Goal: Information Seeking & Learning: Check status

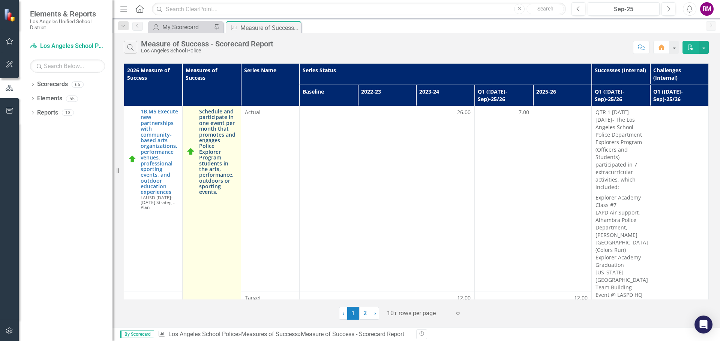
click at [217, 136] on link "Schedule and participate in one event per month that promotes and engages Polic…" at bounding box center [218, 152] width 38 height 87
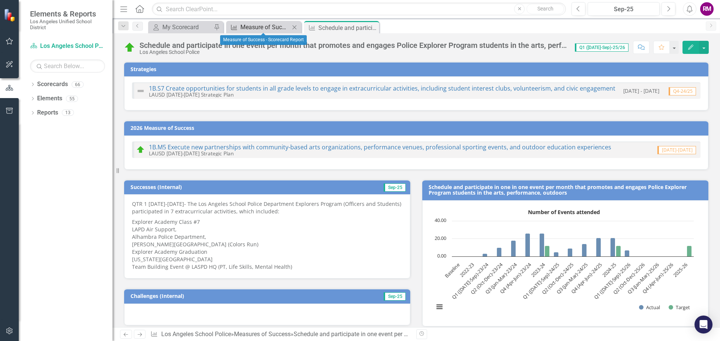
click at [251, 30] on div "Measure of Success - Scorecard Report" at bounding box center [264, 26] width 49 height 9
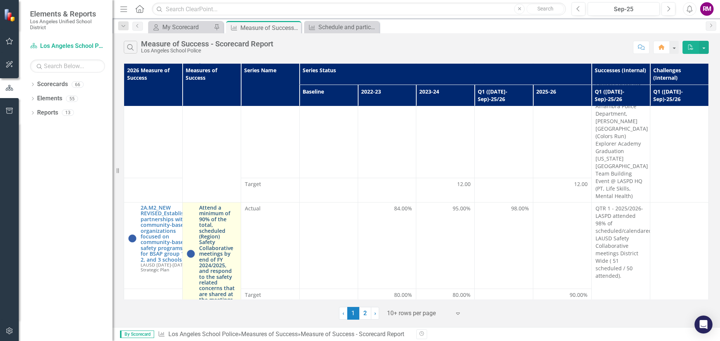
scroll to position [150, 0]
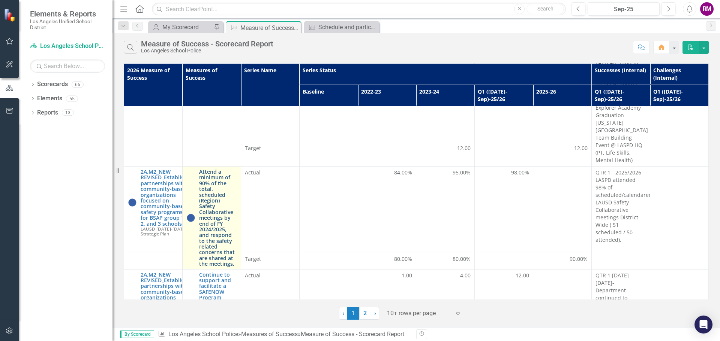
click at [209, 180] on link "Attend a minimum of 90% of the total, scheduled (Region) Safety Collaborative m…" at bounding box center [218, 218] width 38 height 98
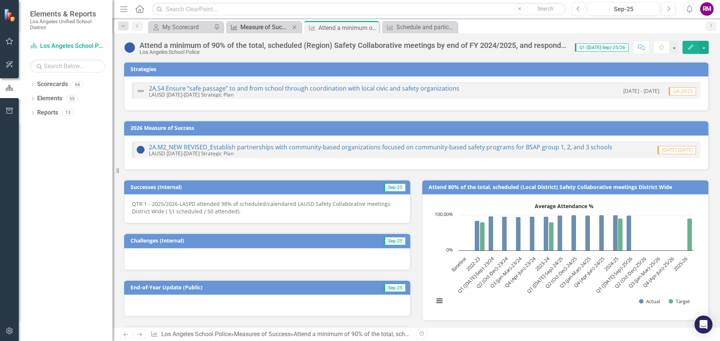
click at [259, 30] on div "Measure of Success - Scorecard Report" at bounding box center [264, 26] width 49 height 9
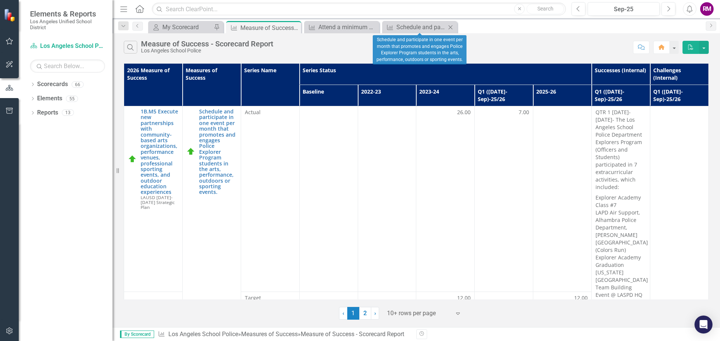
click at [453, 28] on icon "Close" at bounding box center [449, 27] width 7 height 6
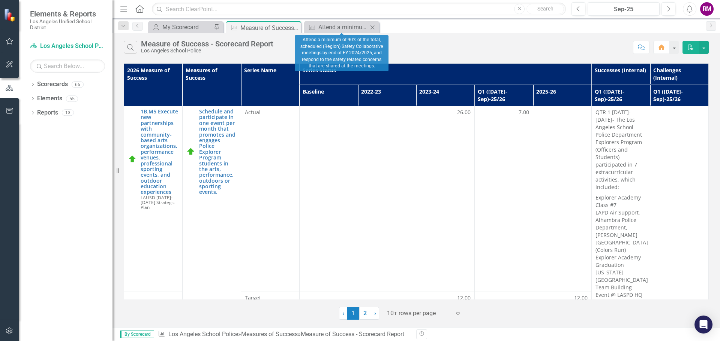
click at [376, 27] on icon "Close" at bounding box center [371, 27] width 7 height 6
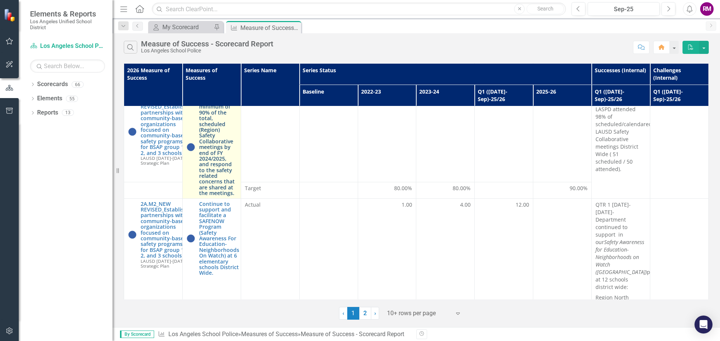
scroll to position [262, 0]
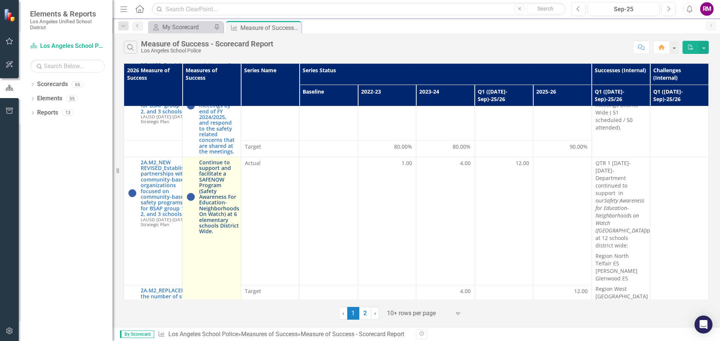
click at [221, 201] on link "Continue to support and facilitate a SAFENOW Program (Safety Awareness For Educ…" at bounding box center [219, 197] width 40 height 75
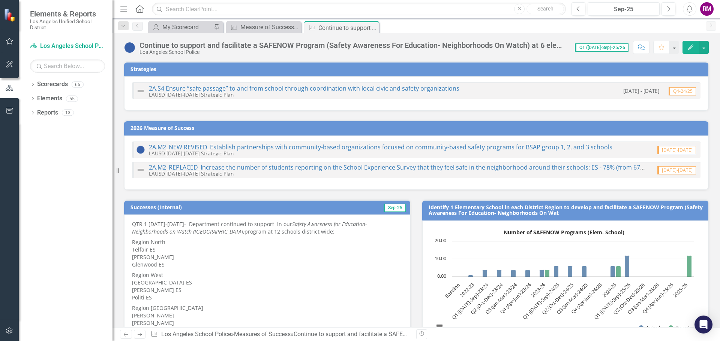
drag, startPoint x: 371, startPoint y: 26, endPoint x: 325, endPoint y: 32, distance: 46.1
click at [0, 0] on icon "Close" at bounding box center [0, 0] width 0 height 0
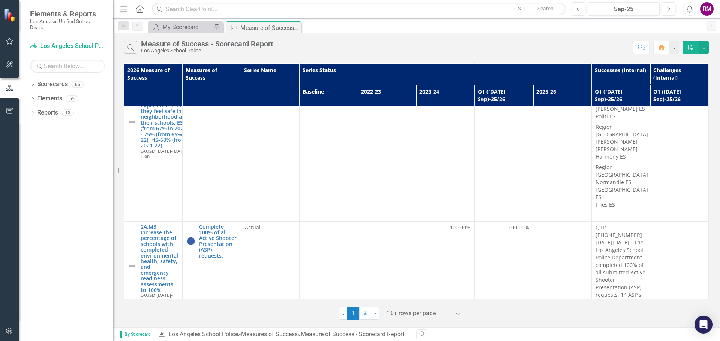
scroll to position [472, 0]
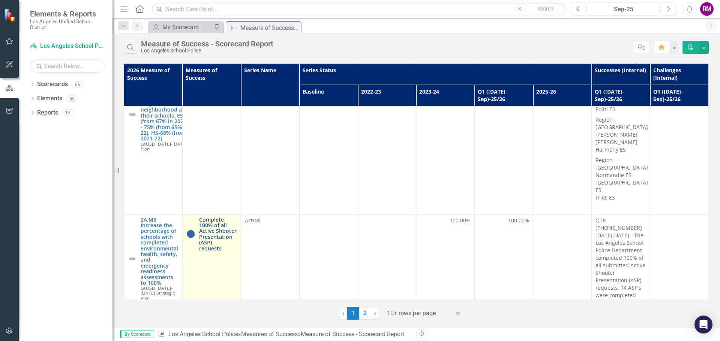
click at [219, 217] on link "Complete 100% of all Active Shooter Presentation (ASP) requests." at bounding box center [218, 234] width 38 height 34
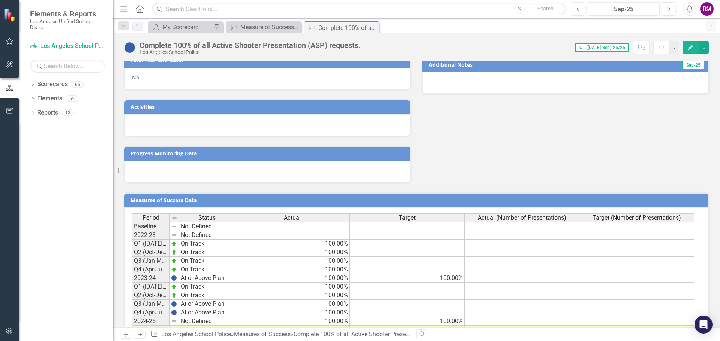
scroll to position [381, 0]
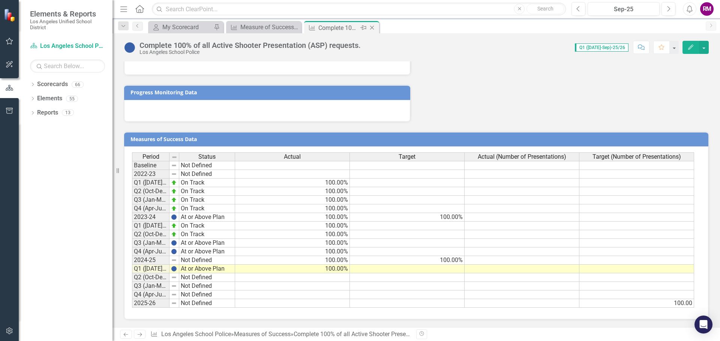
click at [374, 27] on icon "Close" at bounding box center [371, 28] width 7 height 6
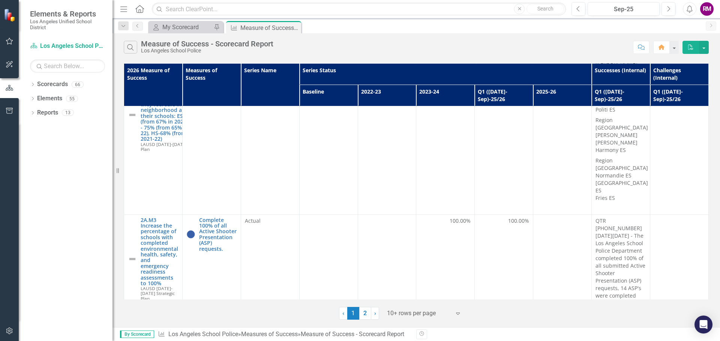
scroll to position [472, 0]
click at [365, 314] on link "2" at bounding box center [365, 313] width 12 height 13
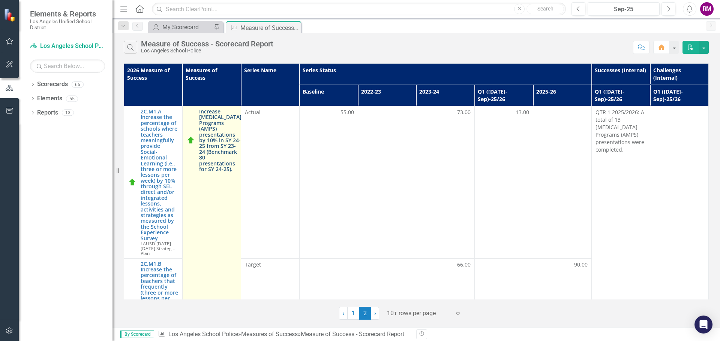
click at [212, 126] on link "Increase [MEDICAL_DATA] Programs (AMPS) presentations by 10% in SY 24-25 from S…" at bounding box center [220, 140] width 42 height 63
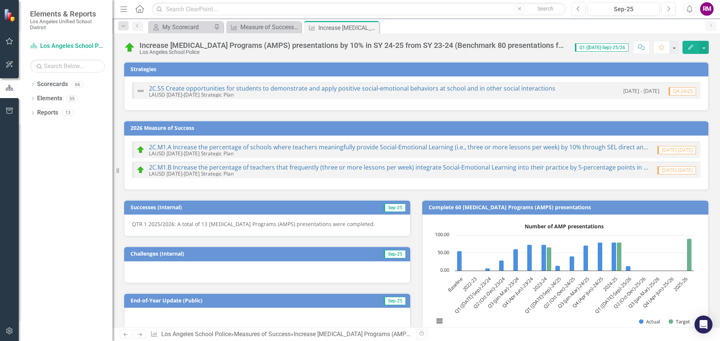
drag, startPoint x: 373, startPoint y: 30, endPoint x: 335, endPoint y: 31, distance: 38.3
click at [0, 0] on icon "Close" at bounding box center [0, 0] width 0 height 0
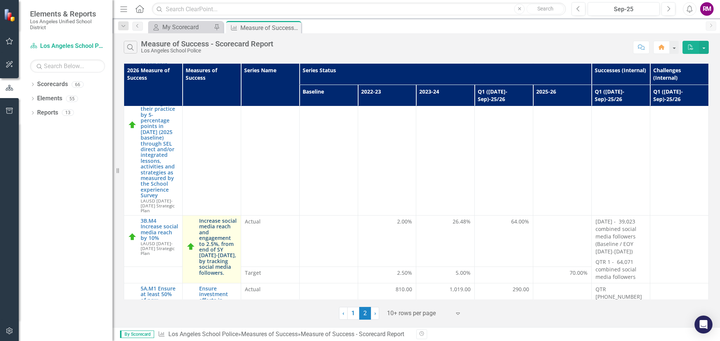
scroll to position [225, 0]
click at [212, 223] on link "Increase social media reach and engagement to 2.5%, from end of SY [DATE]-[DATE…" at bounding box center [218, 246] width 38 height 58
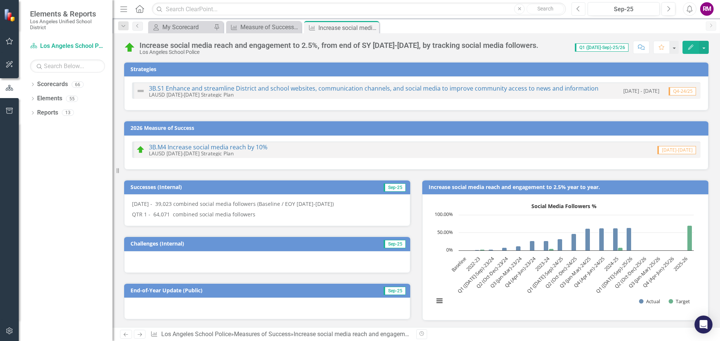
click at [577, 9] on icon "Previous" at bounding box center [578, 9] width 4 height 7
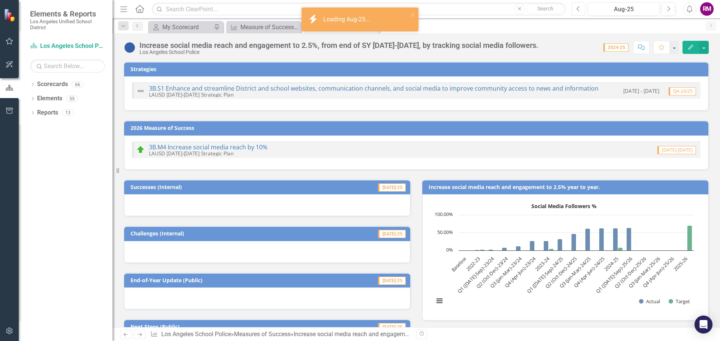
click at [577, 9] on icon "Previous" at bounding box center [578, 9] width 4 height 7
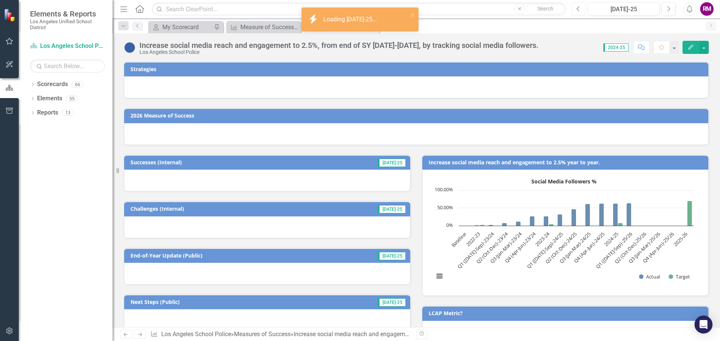
click at [577, 9] on icon "Previous" at bounding box center [578, 9] width 4 height 7
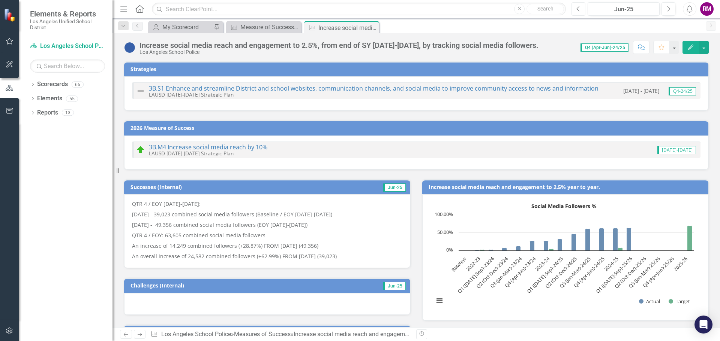
click at [580, 8] on icon "Previous" at bounding box center [578, 9] width 4 height 7
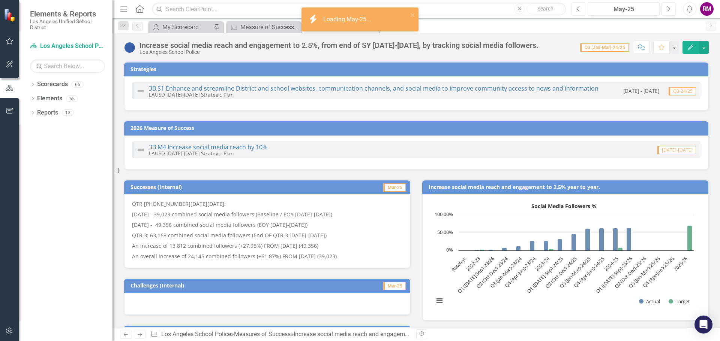
checkbox input "true"
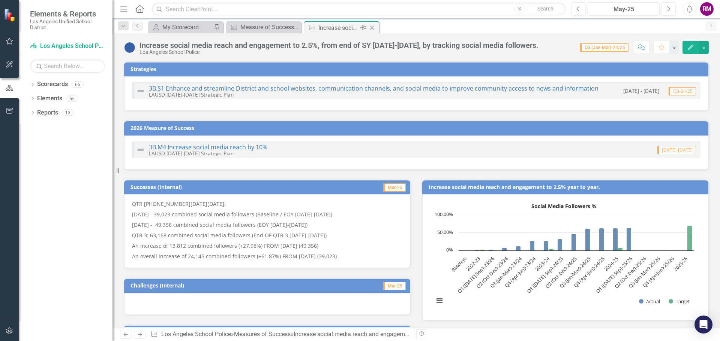
click at [375, 27] on icon "Close" at bounding box center [371, 28] width 7 height 6
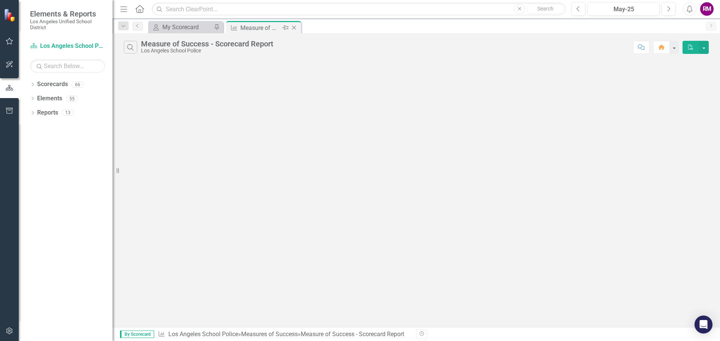
click at [259, 28] on div "Measure of Success - Scorecard Report" at bounding box center [260, 27] width 40 height 9
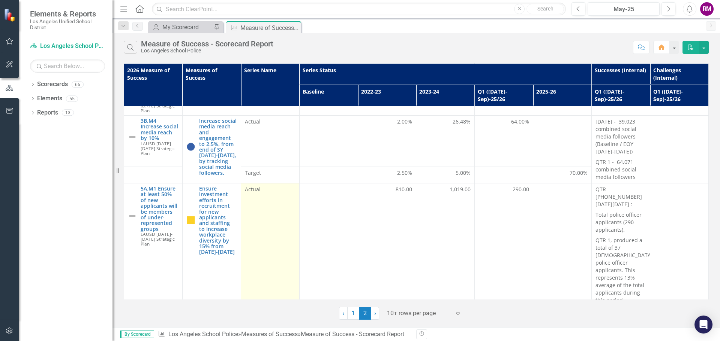
scroll to position [337, 0]
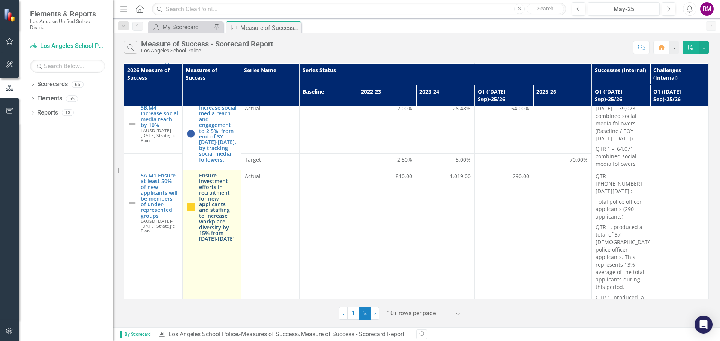
click at [218, 187] on link "Ensure investment efforts in recruitment for new applicants and staffing to inc…" at bounding box center [218, 207] width 38 height 69
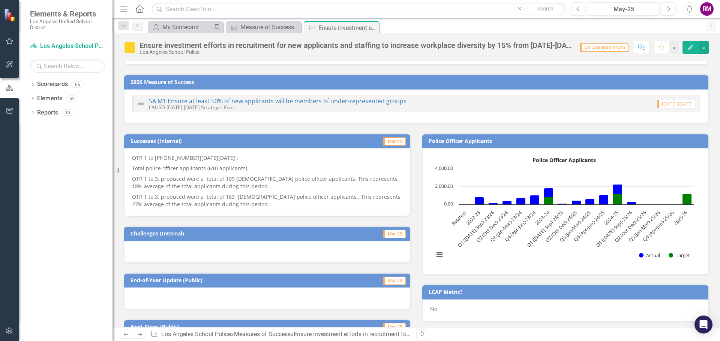
scroll to position [58, 0]
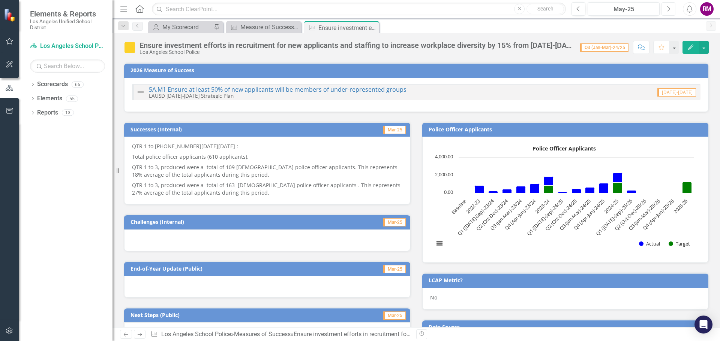
click at [673, 7] on button "Next" at bounding box center [668, 8] width 14 height 13
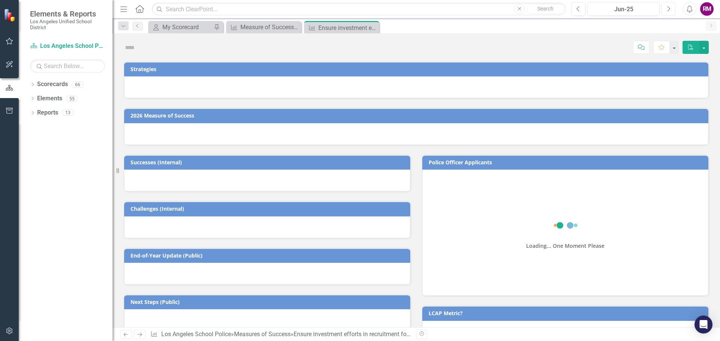
click at [673, 7] on button "Next" at bounding box center [668, 8] width 14 height 13
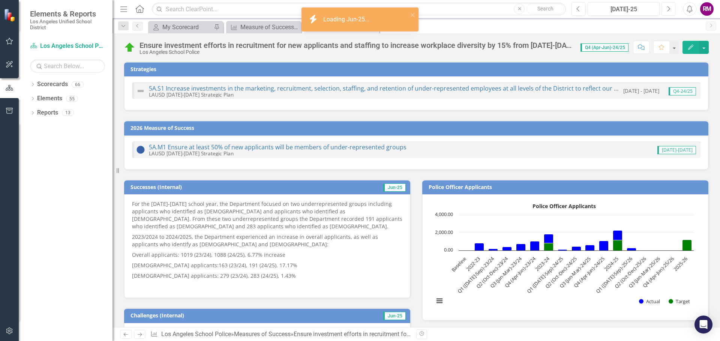
click at [673, 7] on button "Next" at bounding box center [668, 8] width 14 height 13
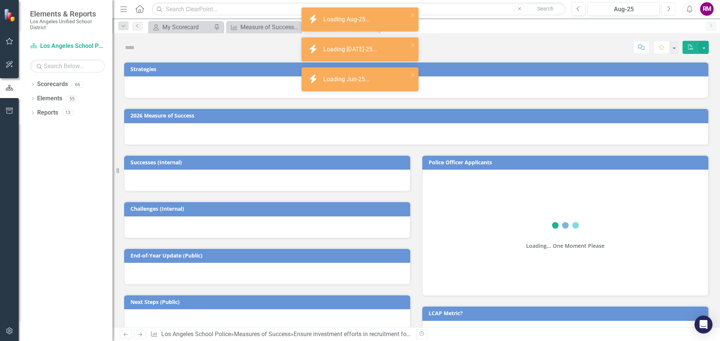
click at [673, 7] on button "Next" at bounding box center [668, 8] width 14 height 13
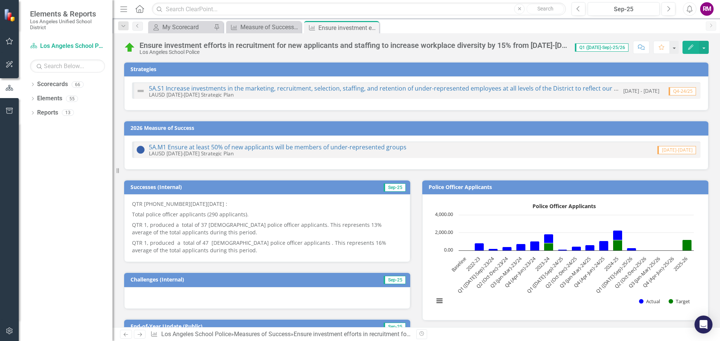
drag, startPoint x: 372, startPoint y: 27, endPoint x: 303, endPoint y: 28, distance: 69.7
click at [0, 0] on icon "Close" at bounding box center [0, 0] width 0 height 0
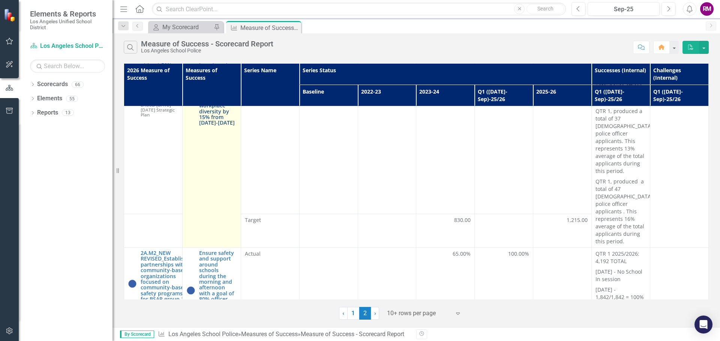
scroll to position [525, 0]
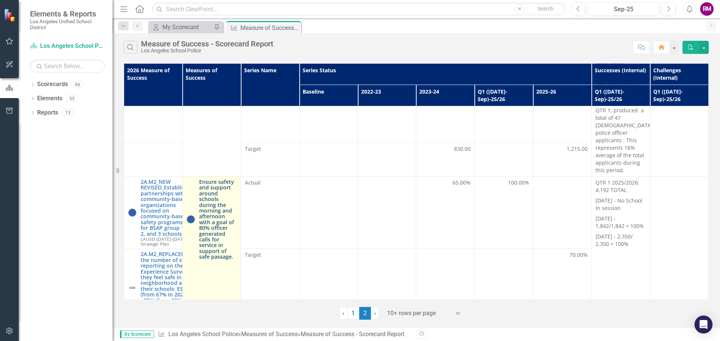
click at [208, 179] on link "Ensure safety and support around schools during the morning and afternoon with …" at bounding box center [218, 219] width 38 height 81
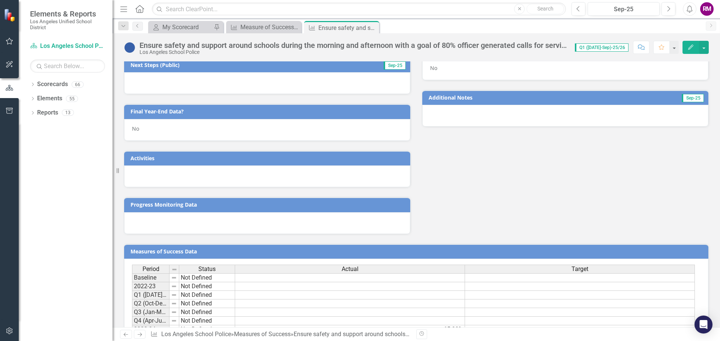
scroll to position [163, 0]
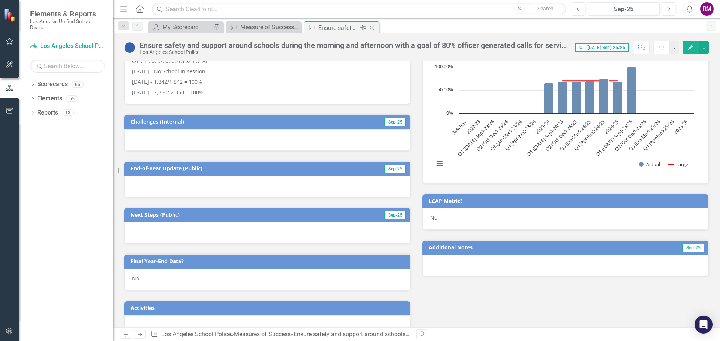
click at [374, 28] on icon "Close" at bounding box center [371, 28] width 7 height 6
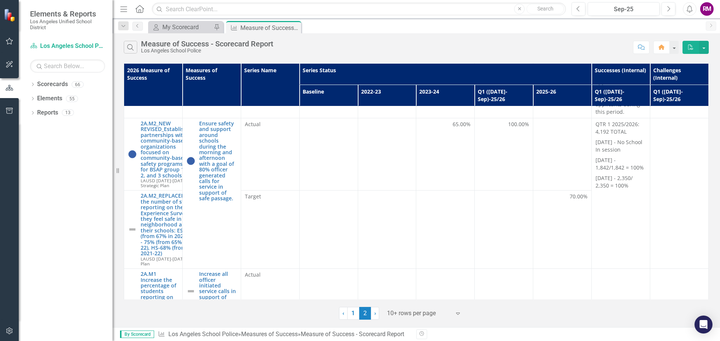
scroll to position [582, 0]
click at [223, 273] on link "Increase all officer initiated service calls in support of safe passage by 5%" at bounding box center [218, 293] width 38 height 40
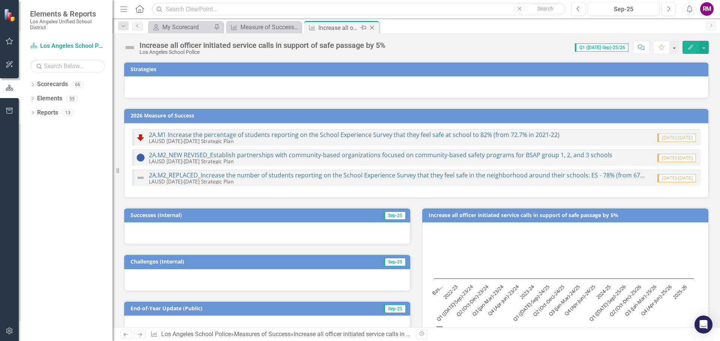
click at [371, 28] on icon "Close" at bounding box center [371, 28] width 7 height 6
